Goal: Task Accomplishment & Management: Manage account settings

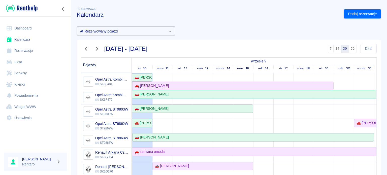
scroll to position [151, 0]
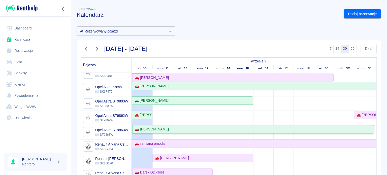
click at [159, 129] on div "🚗 [PERSON_NAME]" at bounding box center [151, 129] width 36 height 5
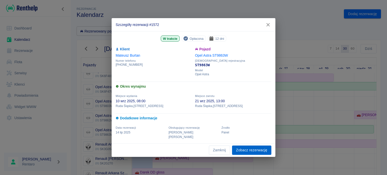
click at [249, 150] on link "Zobacz rezerwację" at bounding box center [251, 150] width 39 height 9
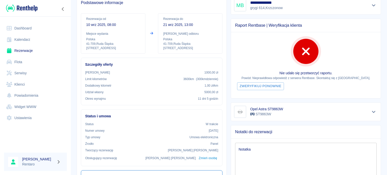
scroll to position [25, 0]
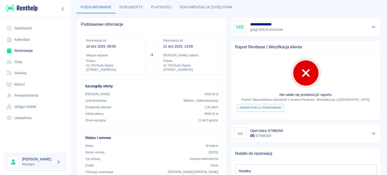
click at [25, 39] on link "Kalendarz" at bounding box center [35, 39] width 63 height 11
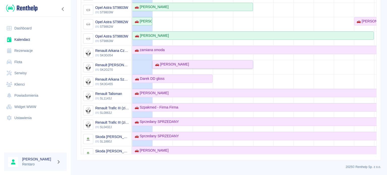
click at [182, 64] on div "🚗 Daniel Osmański" at bounding box center [171, 64] width 36 height 5
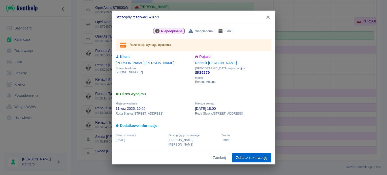
click at [250, 156] on link "Zobacz rezerwację" at bounding box center [251, 157] width 39 height 9
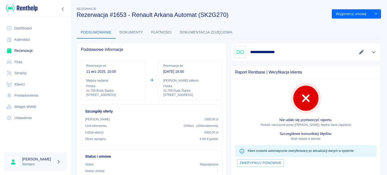
click at [358, 54] on button "Edytuj dane" at bounding box center [362, 52] width 8 height 7
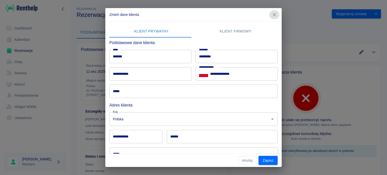
click at [277, 15] on icon "button" at bounding box center [274, 14] width 7 height 5
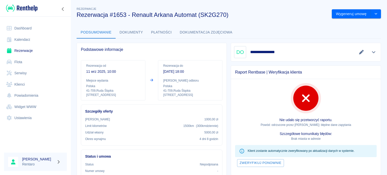
click at [371, 53] on icon "Pokaż szczegóły" at bounding box center [374, 52] width 6 height 5
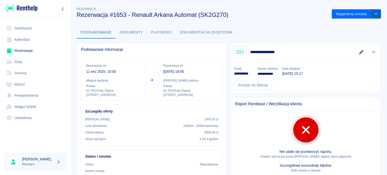
click at [371, 16] on button "drop-down" at bounding box center [376, 13] width 10 height 9
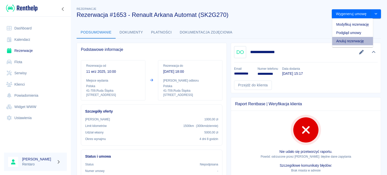
click at [347, 42] on li "Anuluj rezerwację" at bounding box center [352, 41] width 41 height 8
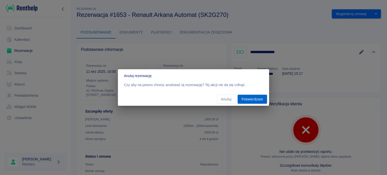
click at [254, 97] on button "Potwierdzam" at bounding box center [252, 99] width 29 height 9
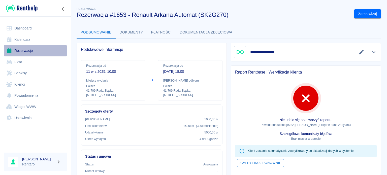
click at [36, 49] on link "Rezerwacje" at bounding box center [35, 50] width 63 height 11
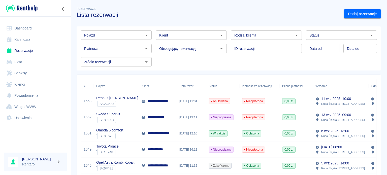
click at [20, 41] on link "Kalendarz" at bounding box center [35, 39] width 63 height 11
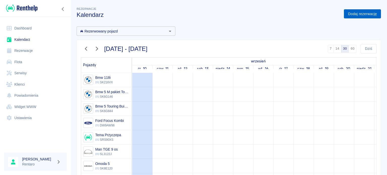
click at [349, 16] on link "Dodaj rezerwację" at bounding box center [362, 13] width 37 height 9
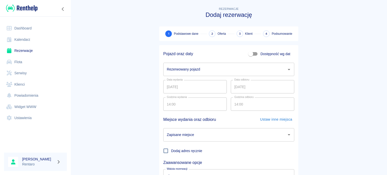
click at [186, 69] on input "Rezerwowany pojazd" at bounding box center [225, 69] width 119 height 9
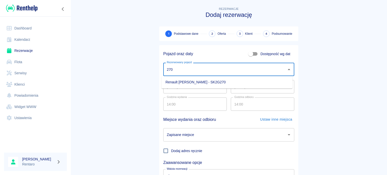
click at [204, 78] on ul "Renault [PERSON_NAME] - SK2G270" at bounding box center [227, 82] width 131 height 12
click at [204, 79] on li "Renault [PERSON_NAME] - SK2G270" at bounding box center [227, 82] width 131 height 8
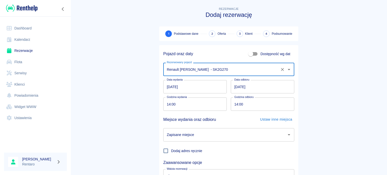
type input "Renault [PERSON_NAME] - SK2G270"
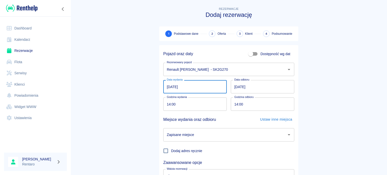
click at [191, 90] on input "[DATE]" at bounding box center [195, 86] width 64 height 13
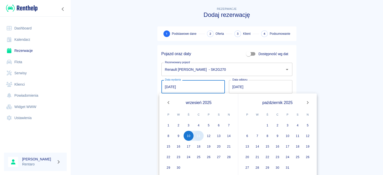
click at [199, 137] on button "11" at bounding box center [199, 136] width 10 height 10
type input "[DATE]"
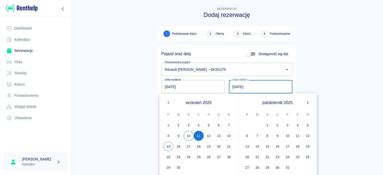
click at [169, 147] on button "15" at bounding box center [169, 146] width 10 height 10
type input "[DATE]"
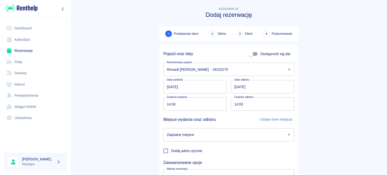
click at [187, 108] on input "14:00" at bounding box center [193, 104] width 60 height 13
type input "10:00"
click at [233, 107] on input "14:00" at bounding box center [261, 104] width 60 height 13
type input "18:00"
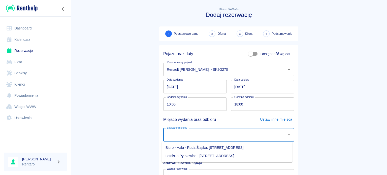
click at [226, 135] on input "Zapisane miejsce" at bounding box center [225, 135] width 119 height 9
click at [204, 150] on li "Biuro - Hala - Ruda Śląska, [STREET_ADDRESS]" at bounding box center [227, 148] width 131 height 8
type input "Biuro - Hala - Ruda Śląska, [STREET_ADDRESS]"
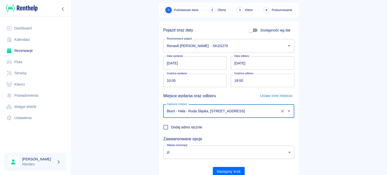
scroll to position [43, 0]
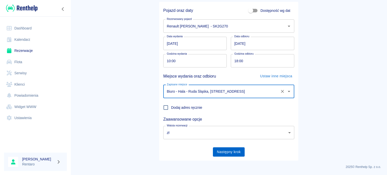
click at [230, 155] on button "Następny krok" at bounding box center [229, 151] width 32 height 9
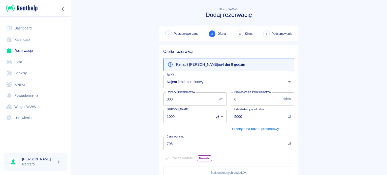
scroll to position [76, 0]
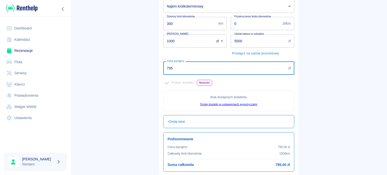
click at [190, 69] on input "795" at bounding box center [224, 68] width 123 height 13
click at [189, 69] on input "795" at bounding box center [224, 68] width 123 height 13
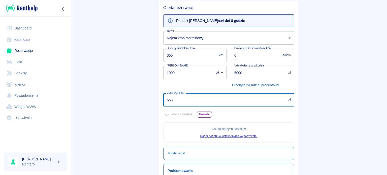
scroll to position [0, 0]
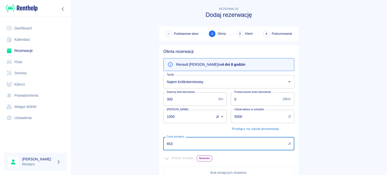
click at [195, 149] on input "653" at bounding box center [224, 143] width 123 height 13
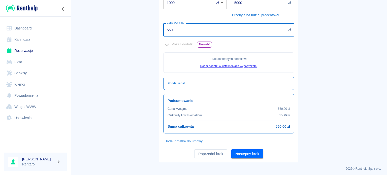
scroll to position [115, 0]
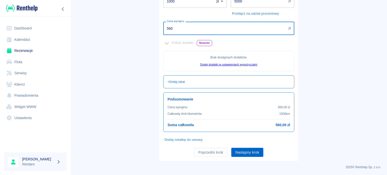
type input "560"
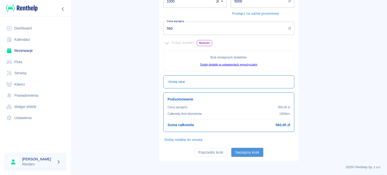
click at [235, 151] on button "Następny krok" at bounding box center [247, 152] width 32 height 9
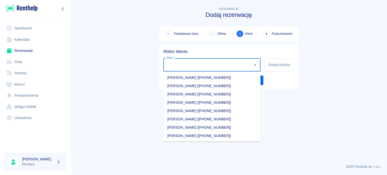
click at [191, 66] on input "Klient" at bounding box center [208, 65] width 85 height 9
type input "k"
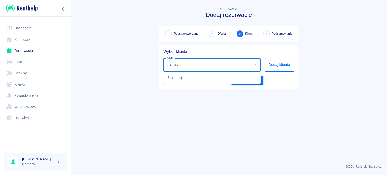
type input "731317"
click at [292, 69] on button "Dodaj klienta" at bounding box center [280, 64] width 30 height 13
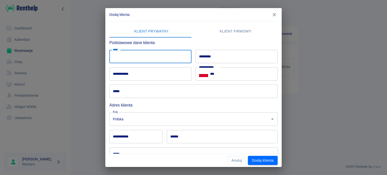
click at [170, 62] on input "*****" at bounding box center [150, 56] width 82 height 13
type input "*"
click at [215, 60] on input "*********" at bounding box center [237, 56] width 82 height 13
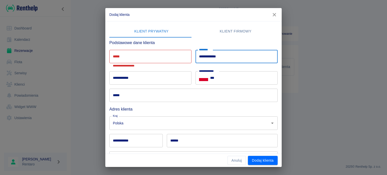
type input "**********"
click at [240, 81] on input "***" at bounding box center [244, 77] width 68 height 13
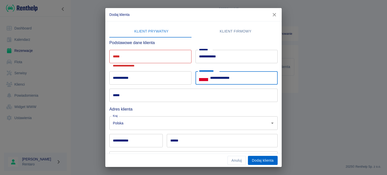
type input "**********"
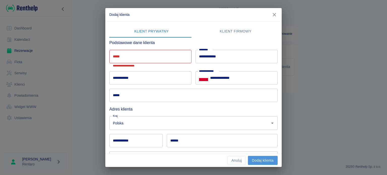
click at [268, 164] on button "Dodaj klienta" at bounding box center [263, 160] width 30 height 9
click at [153, 55] on input "*****" at bounding box center [150, 56] width 82 height 13
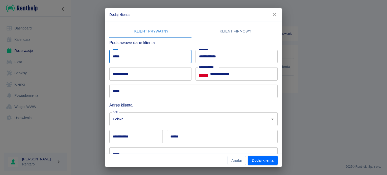
type input "*****"
click at [264, 162] on button "Dodaj klienta" at bounding box center [263, 160] width 30 height 9
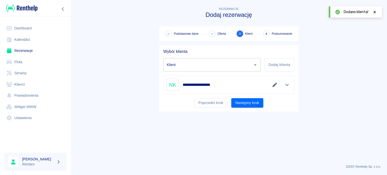
type input "[PERSON_NAME] ([PHONE_NUMBER])"
click at [243, 101] on button "Następny krok" at bounding box center [247, 102] width 32 height 9
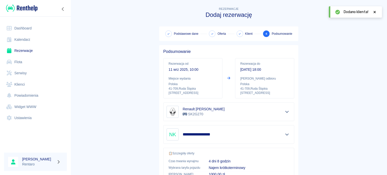
click at [374, 13] on div at bounding box center [375, 11] width 5 height 5
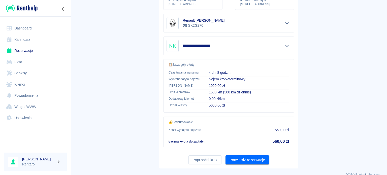
scroll to position [96, 0]
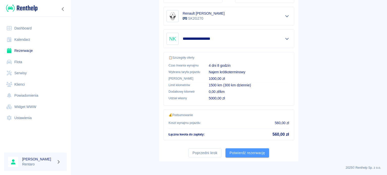
drag, startPoint x: 253, startPoint y: 148, endPoint x: 251, endPoint y: 152, distance: 4.2
click at [252, 150] on button "Potwierdź rezerwację" at bounding box center [248, 153] width 44 height 9
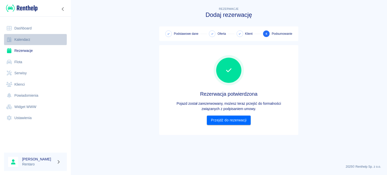
click at [30, 42] on link "Kalendarz" at bounding box center [35, 39] width 63 height 11
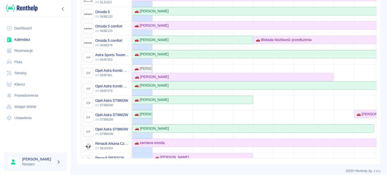
scroll to position [50, 0]
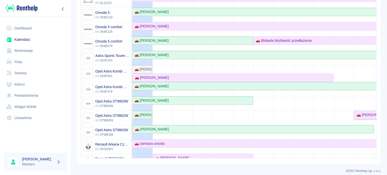
click at [359, 115] on div "🚗 [PERSON_NAME]" at bounding box center [373, 114] width 36 height 5
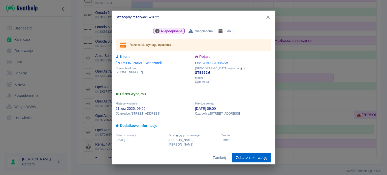
click at [261, 159] on link "Zobacz rezerwację" at bounding box center [251, 157] width 39 height 9
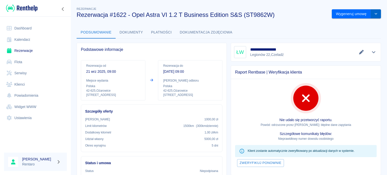
click at [371, 14] on button "drop-down" at bounding box center [376, 13] width 10 height 9
click at [362, 26] on li "Modyfikuj rezerwację" at bounding box center [352, 24] width 41 height 8
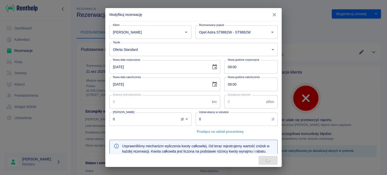
type input "300"
type input "1"
type input "1000"
type input "5000"
type input "675"
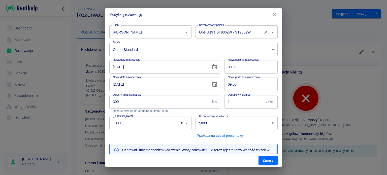
click at [252, 38] on div "Opel Astra ST9862W - ST9862W Rezerwowany pojazd" at bounding box center [237, 31] width 82 height 13
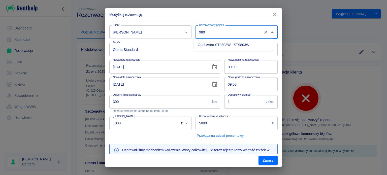
click at [248, 45] on li "Opel Astra ST9803W - ST9803W" at bounding box center [234, 45] width 80 height 8
type input "Opel Astra ST9803W - ST9803W"
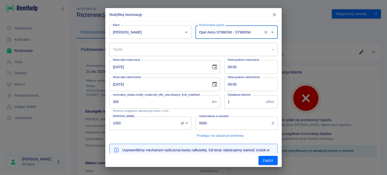
type input "63ab530d-0c56-43bd-af05-3c13bbc24bf7"
type input "Opel Astra ST9803W - ST9803W"
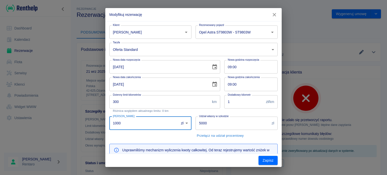
click at [163, 120] on input "1000" at bounding box center [142, 123] width 66 height 13
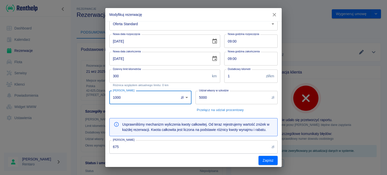
scroll to position [101, 0]
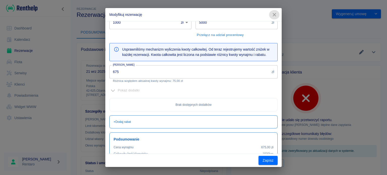
click at [272, 14] on icon "button" at bounding box center [274, 14] width 7 height 5
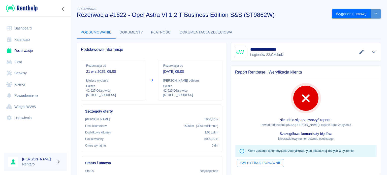
drag, startPoint x: 367, startPoint y: 15, endPoint x: 371, endPoint y: 14, distance: 3.9
click at [371, 15] on button "drop-down" at bounding box center [376, 13] width 10 height 9
click at [360, 25] on li "Modyfikuj rezerwację" at bounding box center [352, 24] width 41 height 8
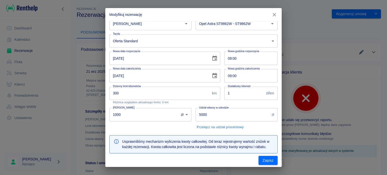
scroll to position [0, 0]
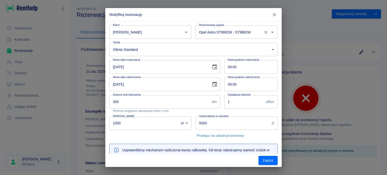
click at [212, 34] on input "Opel Astra ST9862W - ST9862W" at bounding box center [230, 32] width 64 height 9
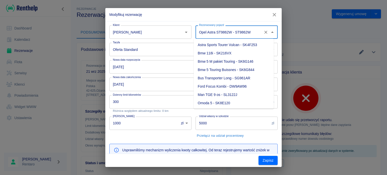
scroll to position [48, 0]
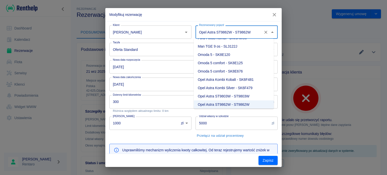
click at [235, 95] on li "Opel Astra ST9803W - ST9803W" at bounding box center [234, 96] width 80 height 8
type input "Opel Astra ST9803W - ST9803W"
type input "63ab530d-0c56-43bd-af05-3c13bbc24bf7"
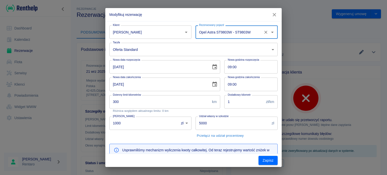
scroll to position [76, 0]
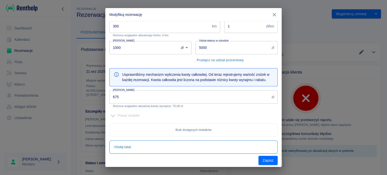
click at [150, 44] on input "1000" at bounding box center [142, 47] width 66 height 13
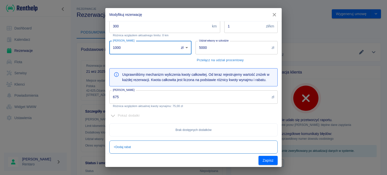
click at [150, 44] on input "1000" at bounding box center [142, 47] width 66 height 13
type input "0"
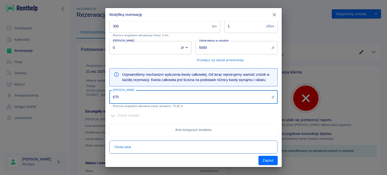
click at [166, 96] on input "675" at bounding box center [189, 97] width 160 height 13
type input "5"
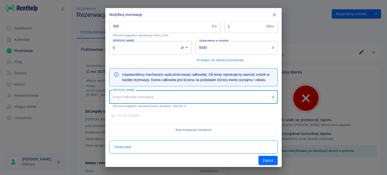
click at [158, 95] on input "[PERSON_NAME]" at bounding box center [189, 97] width 160 height 13
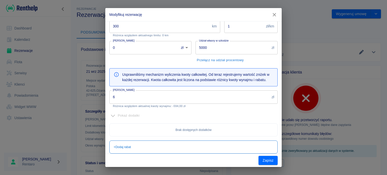
click at [173, 98] on input "6" at bounding box center [189, 97] width 160 height 13
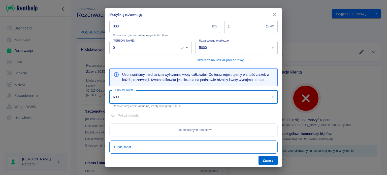
type input "600"
click at [263, 163] on button "Zapisz" at bounding box center [268, 160] width 19 height 9
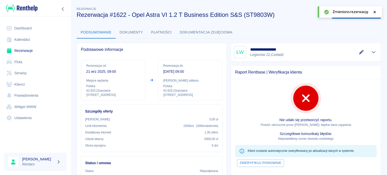
click at [377, 9] on div "Zmieniono rezerwację" at bounding box center [350, 11] width 64 height 11
click at [376, 11] on icon at bounding box center [375, 12] width 5 height 4
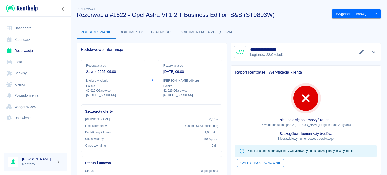
click at [28, 39] on link "Kalendarz" at bounding box center [35, 39] width 63 height 11
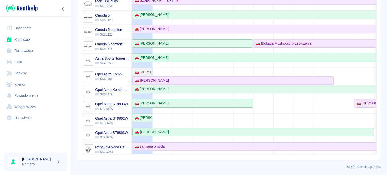
scroll to position [76, 0]
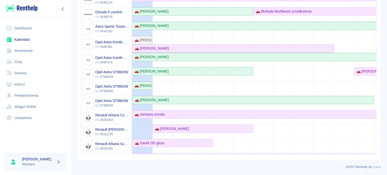
click at [170, 49] on div "🚗 [PERSON_NAME]" at bounding box center [233, 48] width 200 height 5
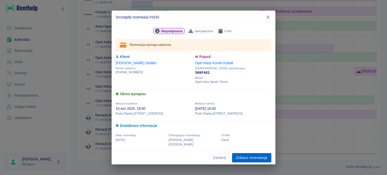
click at [253, 158] on link "Zobacz rezerwację" at bounding box center [251, 157] width 39 height 9
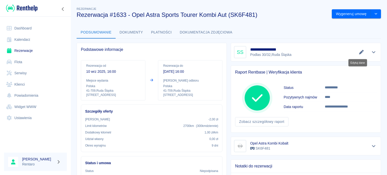
click at [359, 55] on button "Edytuj dane" at bounding box center [362, 52] width 8 height 7
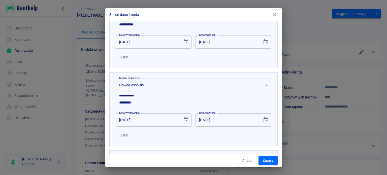
scroll to position [203, 0]
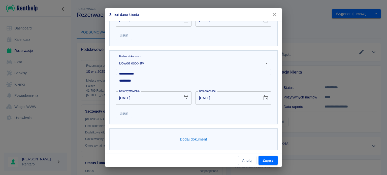
click at [277, 13] on icon "button" at bounding box center [274, 14] width 7 height 5
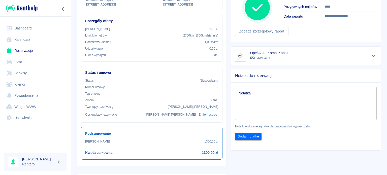
scroll to position [0, 0]
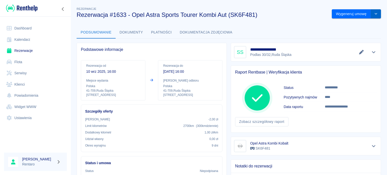
click at [371, 16] on button "drop-down" at bounding box center [376, 13] width 10 height 9
click at [361, 27] on li "Modyfikuj rezerwację" at bounding box center [352, 24] width 41 height 8
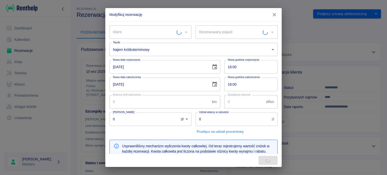
type input "Opel Astra Kombi Kobalt - SK6F481"
type input "[PERSON_NAME]"
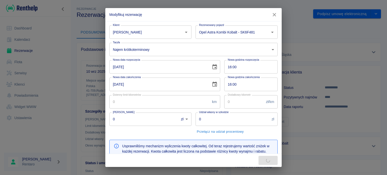
type input "300"
type input "1"
type input "-2"
type input "1431"
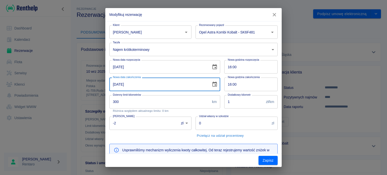
click at [156, 84] on input "[DATE]" at bounding box center [158, 84] width 98 height 13
type input "[DATE]"
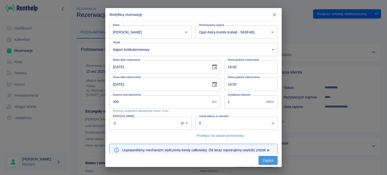
click at [274, 163] on button "Zapisz" at bounding box center [268, 160] width 19 height 9
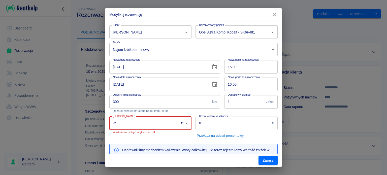
click at [167, 125] on input "-2" at bounding box center [142, 123] width 66 height 13
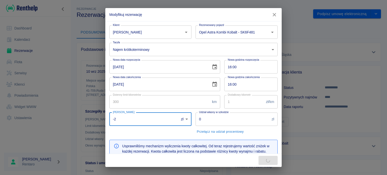
type input "-20"
type input "1113"
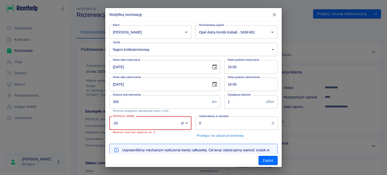
type input "-2"
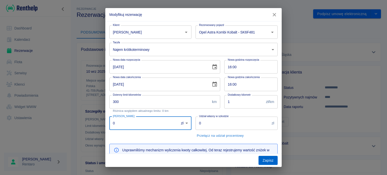
type input "0"
click at [267, 158] on button "Zapisz" at bounding box center [268, 160] width 19 height 9
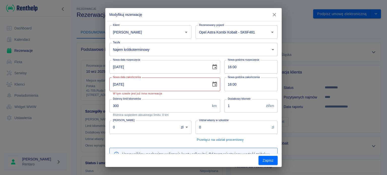
click at [155, 88] on input "[DATE]" at bounding box center [158, 84] width 98 height 13
click at [212, 88] on button "Choose date, selected date is 17 wrz 2025" at bounding box center [215, 84] width 10 height 10
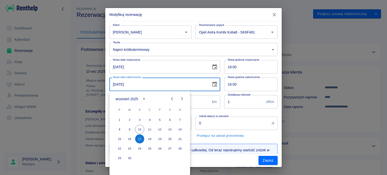
drag, startPoint x: 274, startPoint y: 14, endPoint x: 277, endPoint y: 14, distance: 2.8
click at [275, 14] on icon "button" at bounding box center [274, 14] width 7 height 5
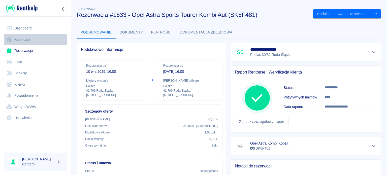
click at [20, 38] on link "Kalendarz" at bounding box center [35, 39] width 63 height 11
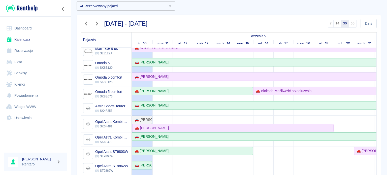
scroll to position [101, 0]
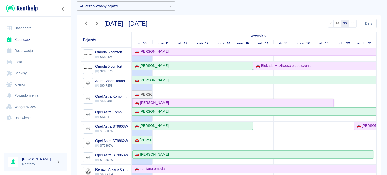
click at [187, 104] on div "🚗 [PERSON_NAME]" at bounding box center [233, 102] width 200 height 5
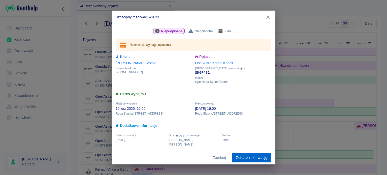
click at [248, 155] on link "Zobacz rezerwację" at bounding box center [251, 157] width 39 height 9
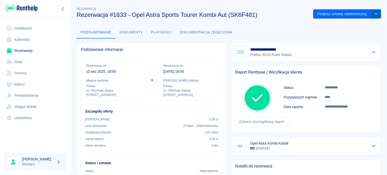
click at [374, 16] on button "drop-down" at bounding box center [376, 13] width 10 height 9
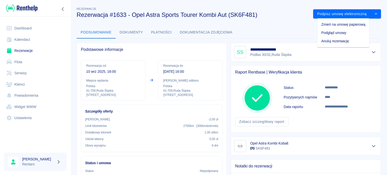
click at [342, 43] on li "Anuluj rezerwację" at bounding box center [343, 41] width 52 height 8
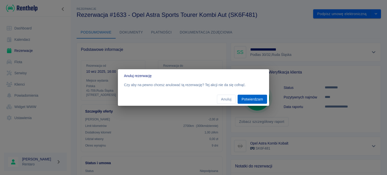
click at [252, 98] on button "Potwierdzam" at bounding box center [252, 99] width 29 height 9
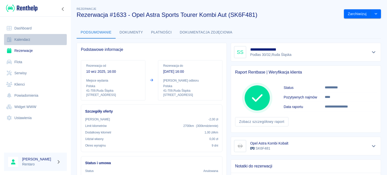
click at [36, 39] on link "Kalendarz" at bounding box center [35, 39] width 63 height 11
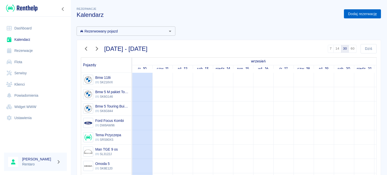
click at [372, 12] on link "Dodaj rezerwację" at bounding box center [362, 13] width 37 height 9
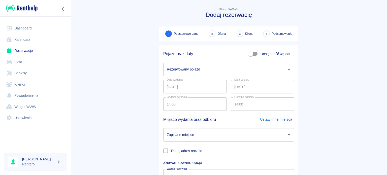
click at [276, 61] on div "Rezerwowany pojazd Rezerwowany pojazd" at bounding box center [226, 67] width 135 height 17
click at [261, 74] on div "Rezerwowany pojazd" at bounding box center [228, 69] width 131 height 13
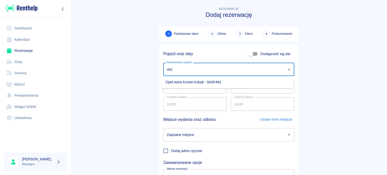
click at [200, 80] on li "Opel Astra Kombi Kobalt - SK6F481" at bounding box center [227, 82] width 131 height 8
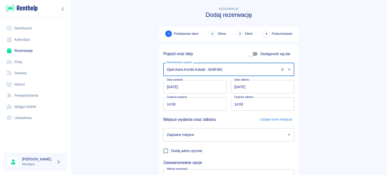
type input "Opel Astra Kombi Kobalt - SK6F481"
click at [187, 133] on div "Zapisane miejsce Zapisane miejsce" at bounding box center [228, 134] width 131 height 13
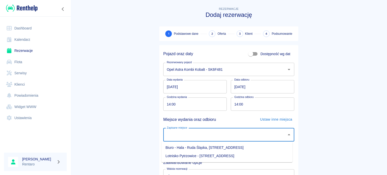
click at [234, 89] on input "[DATE]" at bounding box center [263, 86] width 64 height 13
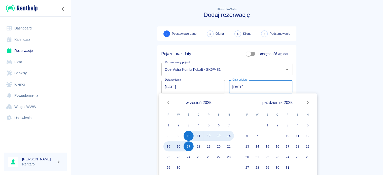
type input "[DATE]"
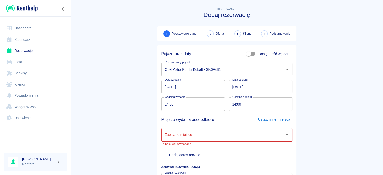
click at [322, 69] on main "Rezerwacje Dodaj rezerwację 1 Podstawowe dane 2 Oferta 3 Klient 4 Podsumowanie …" at bounding box center [227, 107] width 313 height 202
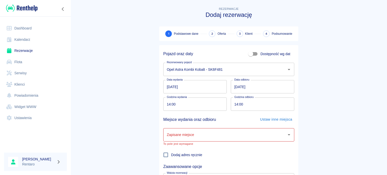
click at [204, 134] on input "Zapisane miejsce" at bounding box center [225, 135] width 119 height 9
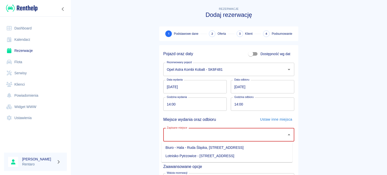
click at [205, 143] on ul "Biuro - Hala - Ruda Śląska, [GEOGRAPHIC_DATA] 9 Lotnisko [GEOGRAPHIC_DATA] - [S…" at bounding box center [227, 152] width 131 height 21
drag, startPoint x: 203, startPoint y: 146, endPoint x: 214, endPoint y: 141, distance: 11.9
click at [203, 146] on li "Biuro - Hala - Ruda Śląska, [STREET_ADDRESS]" at bounding box center [227, 148] width 131 height 8
type input "Biuro - Hala - Ruda Śląska, [STREET_ADDRESS]"
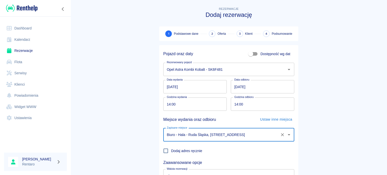
click at [328, 105] on main "Rezerwacje Dodaj rezerwację 1 Podstawowe dane 2 Oferta 3 Klient 4 Podsumowanie …" at bounding box center [229, 105] width 317 height 198
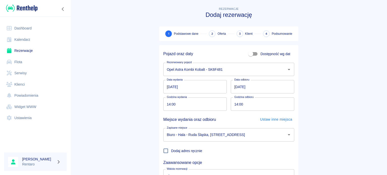
scroll to position [43, 0]
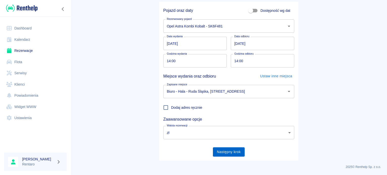
click at [225, 156] on button "Następny krok" at bounding box center [229, 151] width 32 height 9
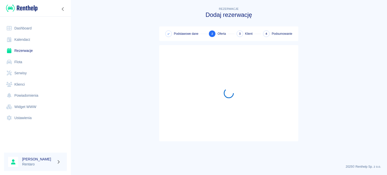
scroll to position [0, 0]
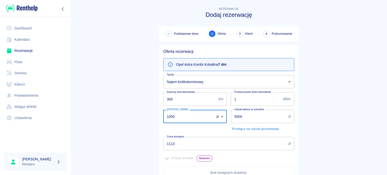
click at [204, 115] on input "1000" at bounding box center [186, 116] width 47 height 13
type input "0"
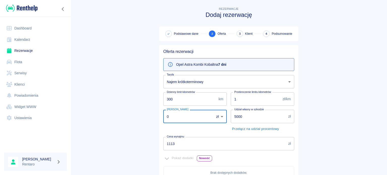
click at [186, 141] on input "1113" at bounding box center [224, 143] width 123 height 13
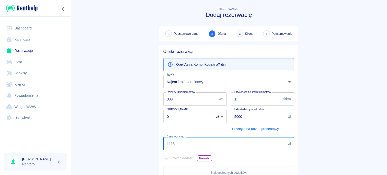
click at [186, 141] on input "1113" at bounding box center [224, 143] width 123 height 13
type input "1100"
click at [326, 127] on main "Rezerwacje Dodaj rezerwację Podstawowe dane 2 Oferta 3 Klient 4 Podsumowanie Of…" at bounding box center [229, 141] width 317 height 271
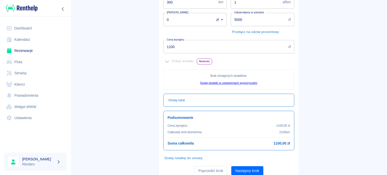
scroll to position [115, 0]
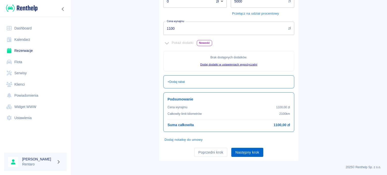
click at [246, 154] on button "Następny krok" at bounding box center [247, 152] width 32 height 9
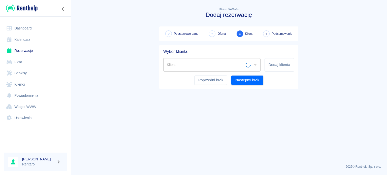
scroll to position [0, 0]
click at [221, 61] on input "Klient" at bounding box center [208, 65] width 85 height 9
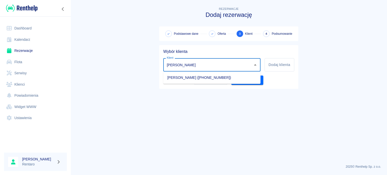
click at [215, 74] on li "Sebastian Stottko (+48453146143)" at bounding box center [211, 78] width 97 height 8
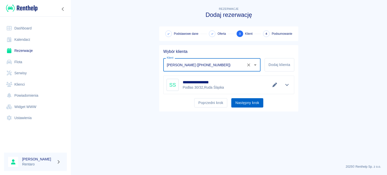
type input "Sebastian Stottko (+48453146143)"
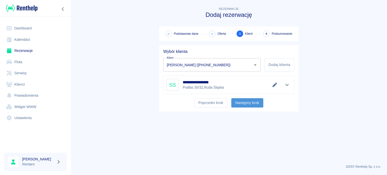
click at [255, 103] on button "Następny krok" at bounding box center [247, 102] width 32 height 9
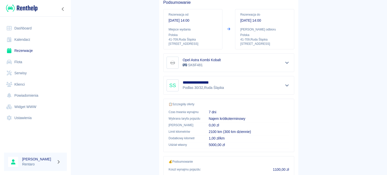
scroll to position [96, 0]
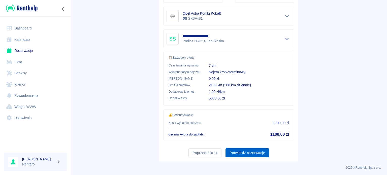
click at [248, 154] on button "Potwierdź rezerwację" at bounding box center [248, 153] width 44 height 9
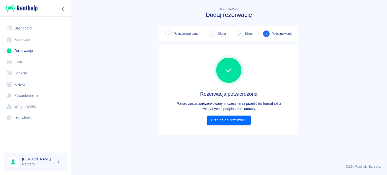
scroll to position [0, 0]
click at [234, 122] on link "Przejdź do rezerwacji" at bounding box center [229, 120] width 44 height 9
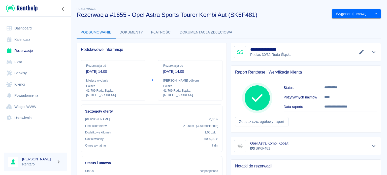
click at [27, 39] on link "Kalendarz" at bounding box center [35, 39] width 63 height 11
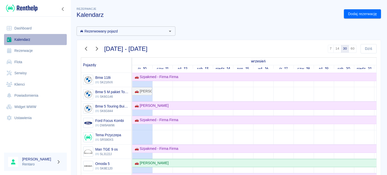
click at [18, 40] on link "Kalendarz" at bounding box center [35, 39] width 63 height 11
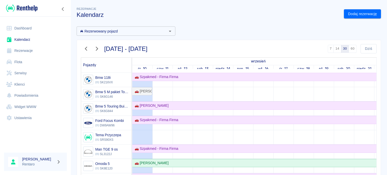
click at [23, 27] on link "Dashboard" at bounding box center [35, 28] width 63 height 11
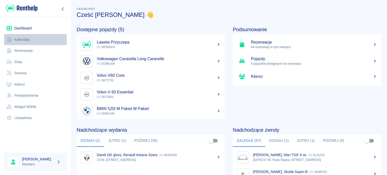
click at [16, 38] on link "Kalendarz" at bounding box center [35, 39] width 63 height 11
